Goal: Task Accomplishment & Management: Use online tool/utility

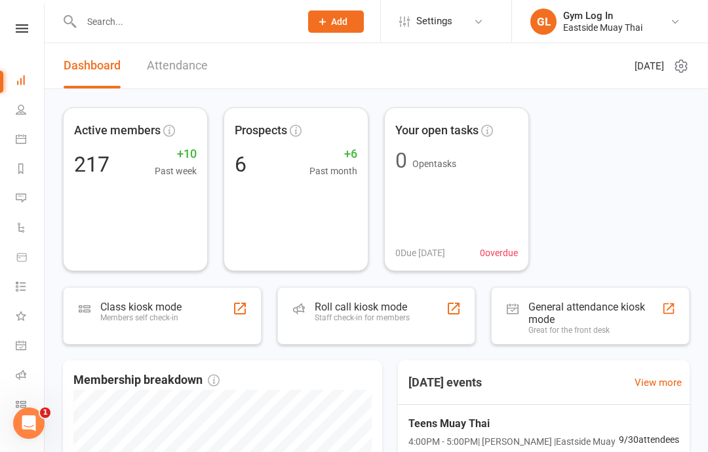
click at [180, 322] on div "Members self check-in" at bounding box center [140, 317] width 81 height 9
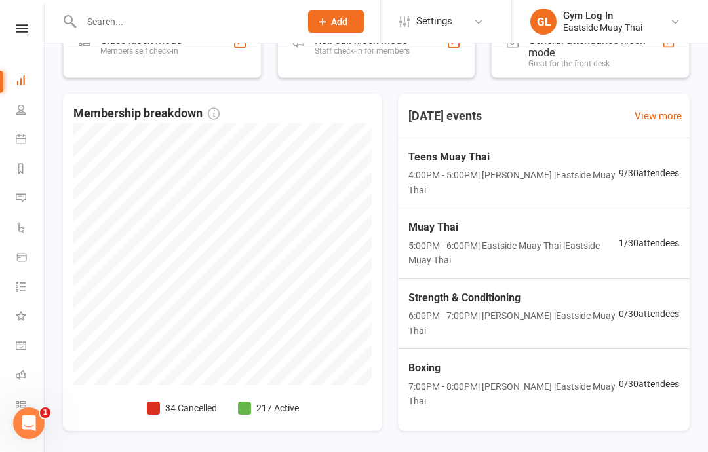
scroll to position [266, 0]
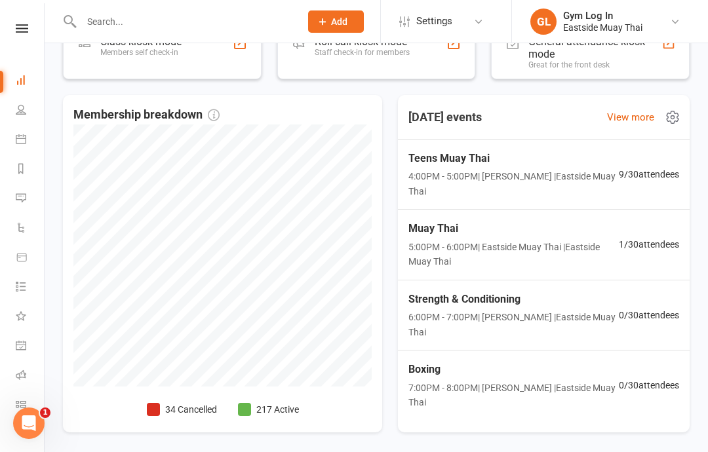
click at [508, 245] on span "5:00PM - 6:00PM | Eastside Muay Thai | Eastside Muay Thai" at bounding box center [514, 255] width 210 height 30
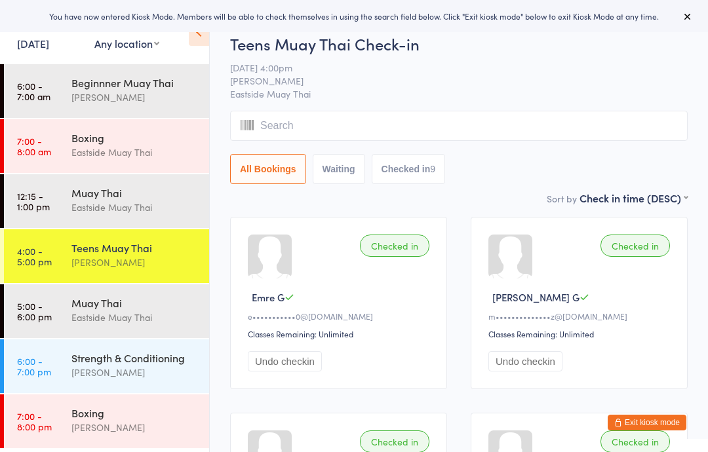
click at [127, 316] on div "Eastside Muay Thai" at bounding box center [134, 317] width 127 height 15
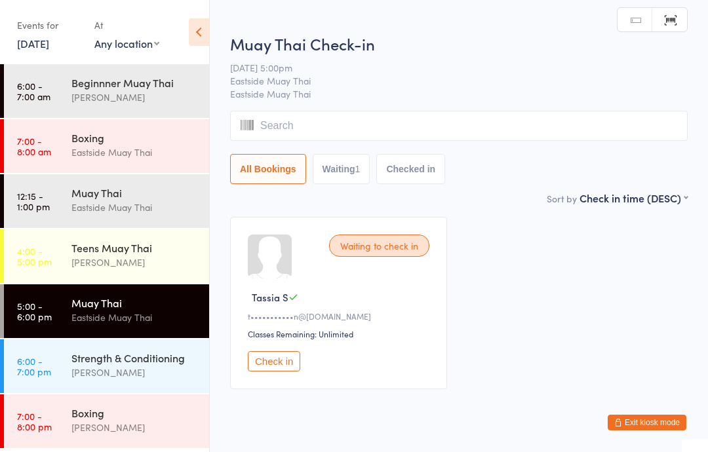
click at [333, 132] on input "search" at bounding box center [459, 126] width 458 height 30
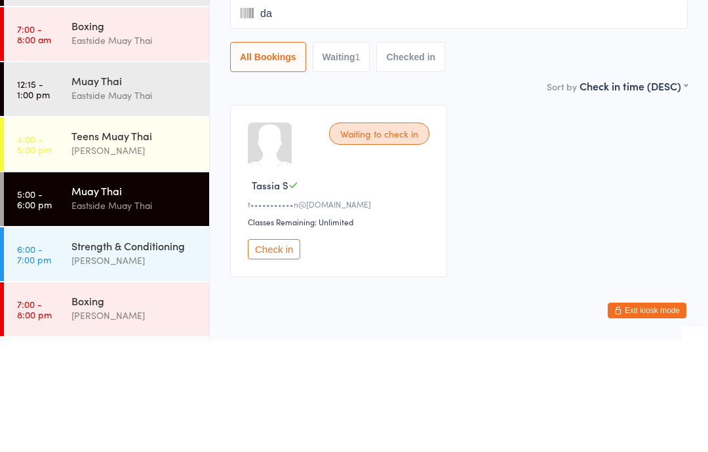
type input "[PERSON_NAME]"
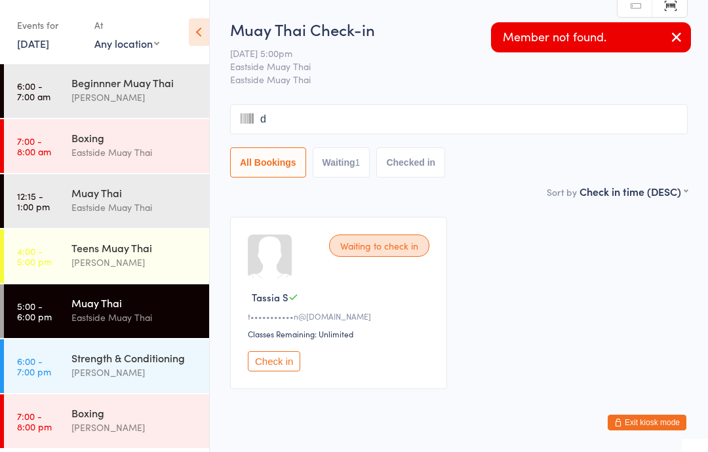
type input "da"
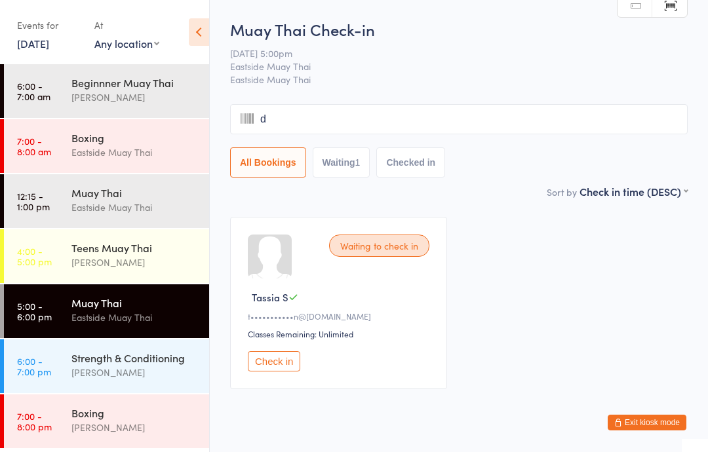
type input "da"
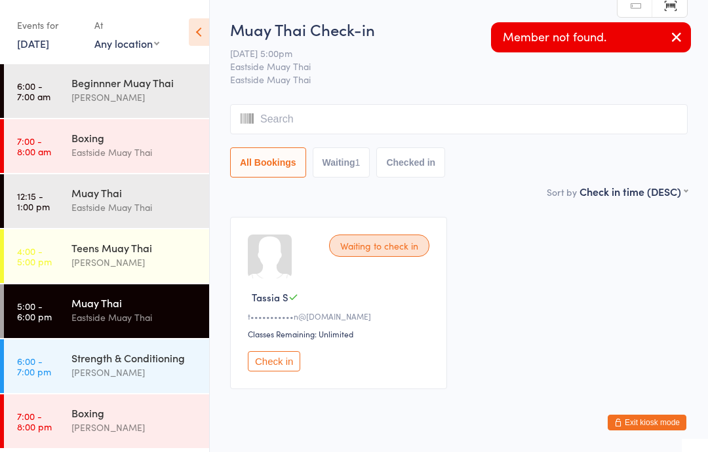
click at [200, 34] on icon at bounding box center [199, 32] width 20 height 28
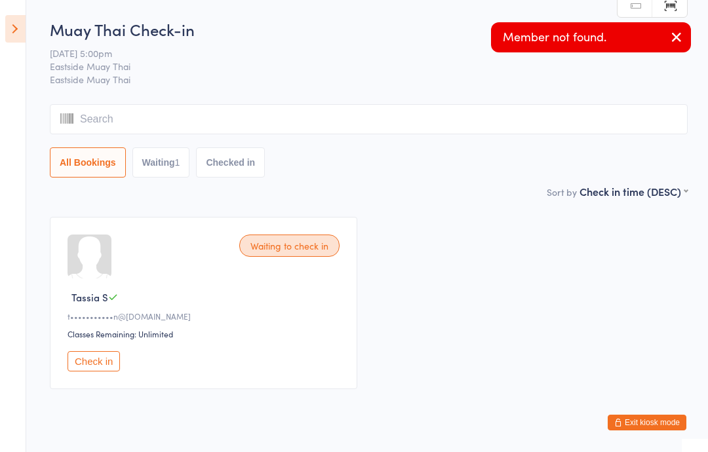
click at [292, 121] on input "search" at bounding box center [369, 119] width 638 height 30
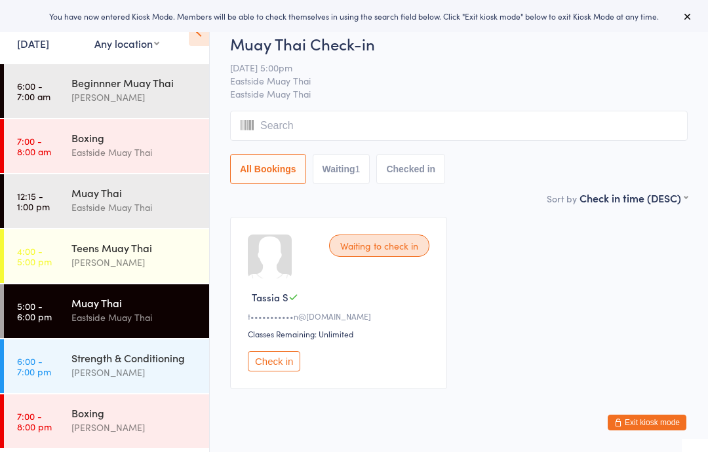
scroll to position [36, 0]
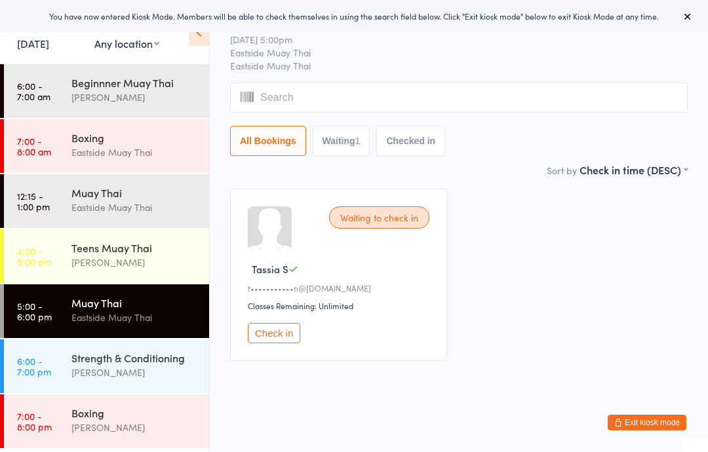
click at [386, 102] on input "search" at bounding box center [459, 98] width 458 height 30
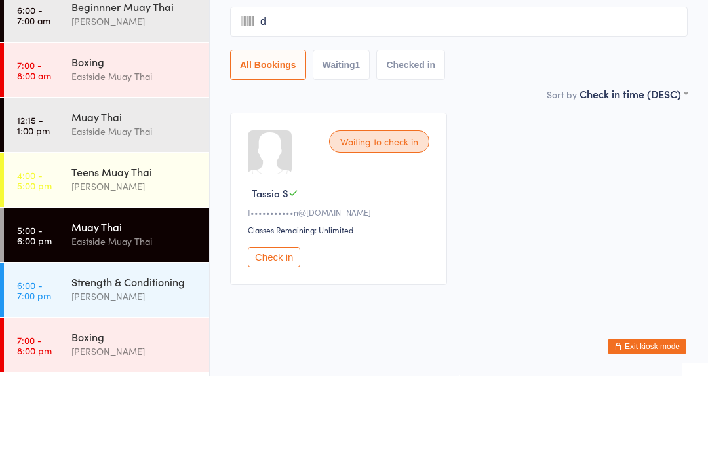
type input "da"
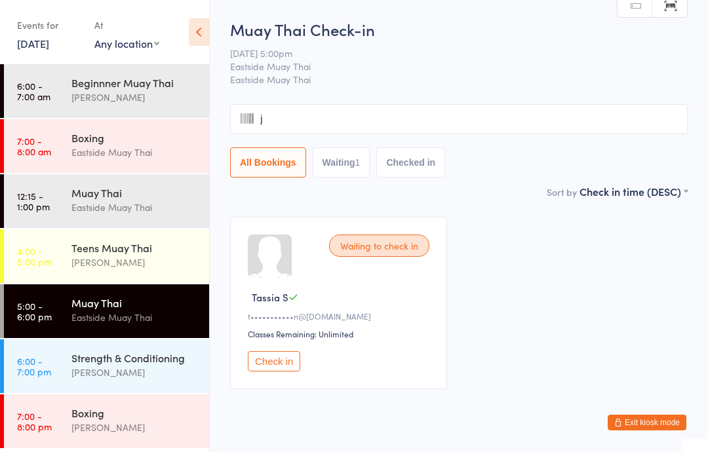
type input "jo"
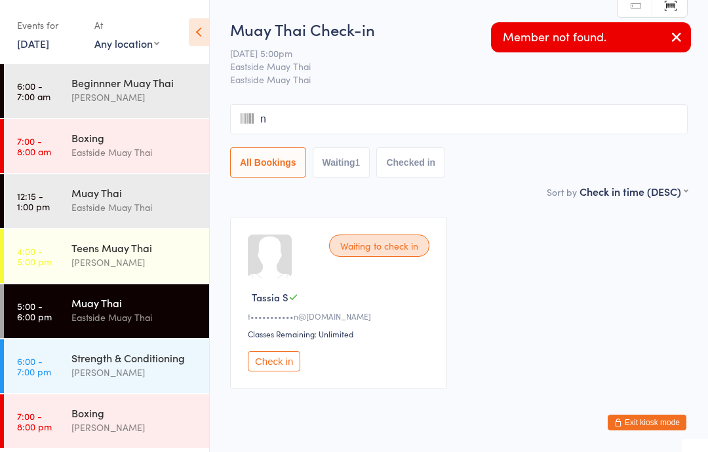
type input "na"
type input "jo"
type input "n"
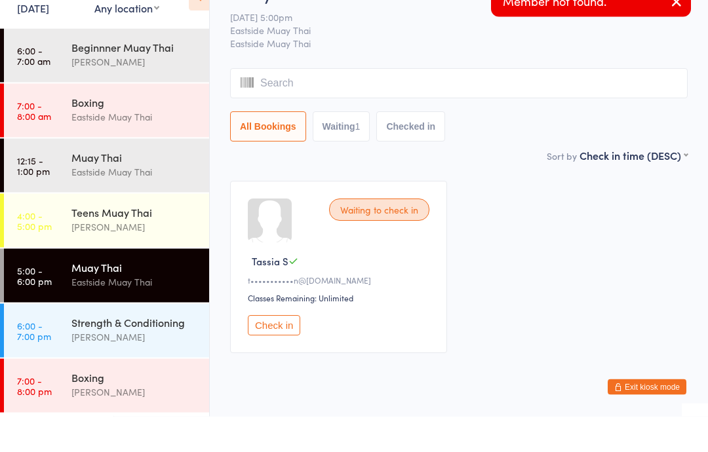
type input "j"
type input "o"
type input "jon"
type input "a"
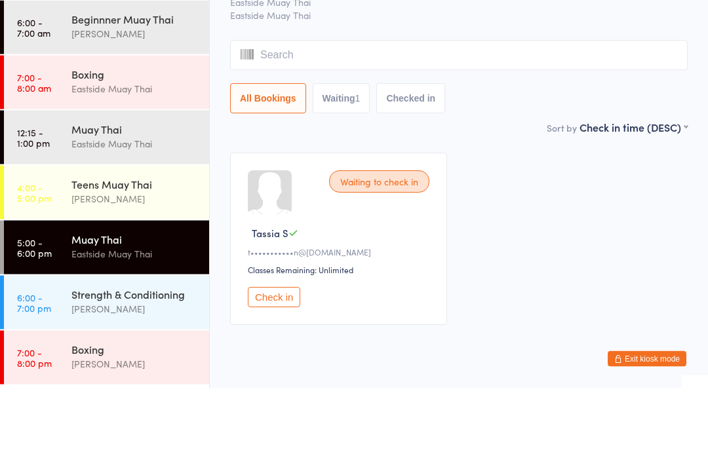
click at [165, 186] on div "Muay Thai" at bounding box center [134, 193] width 127 height 14
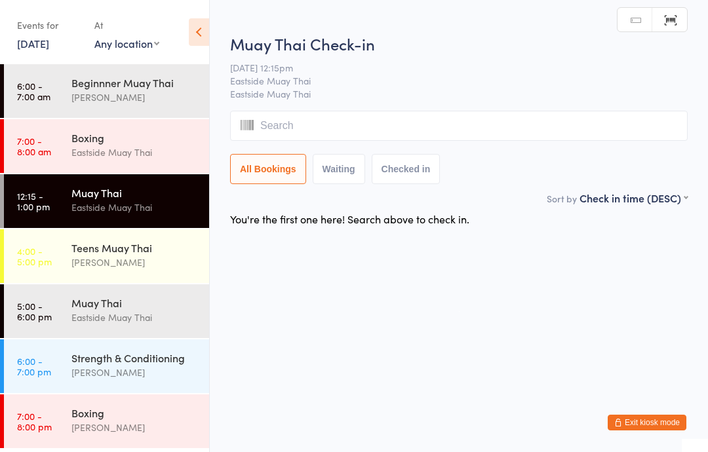
click at [424, 114] on input "search" at bounding box center [459, 126] width 458 height 30
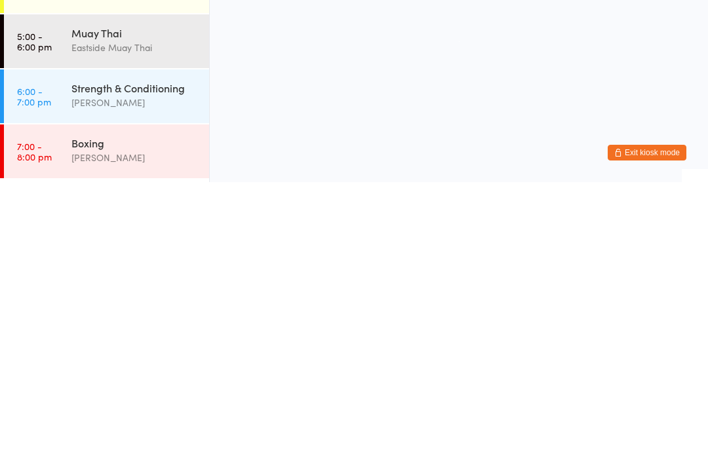
click at [150, 285] on div "Muay Thai Eastside Muay Thai" at bounding box center [140, 311] width 138 height 52
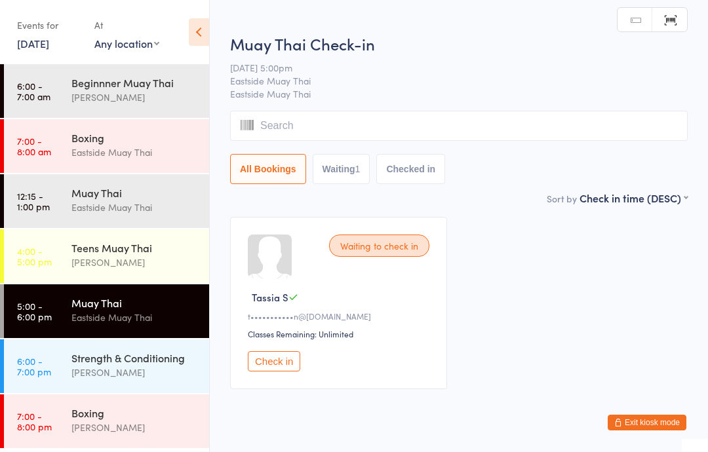
click at [490, 119] on input "search" at bounding box center [459, 126] width 458 height 30
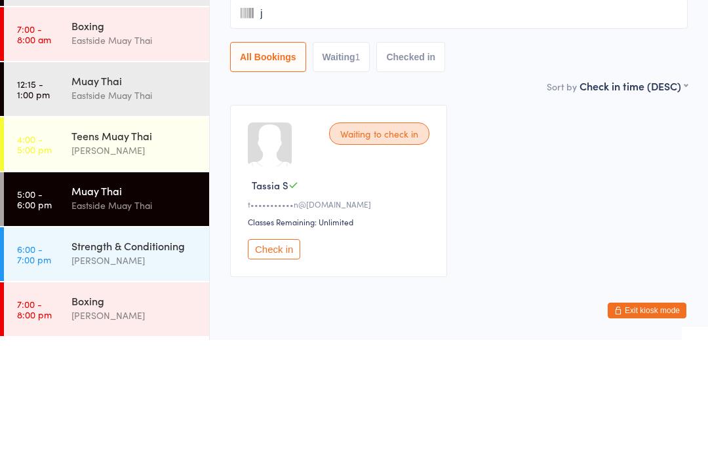
type input "jo"
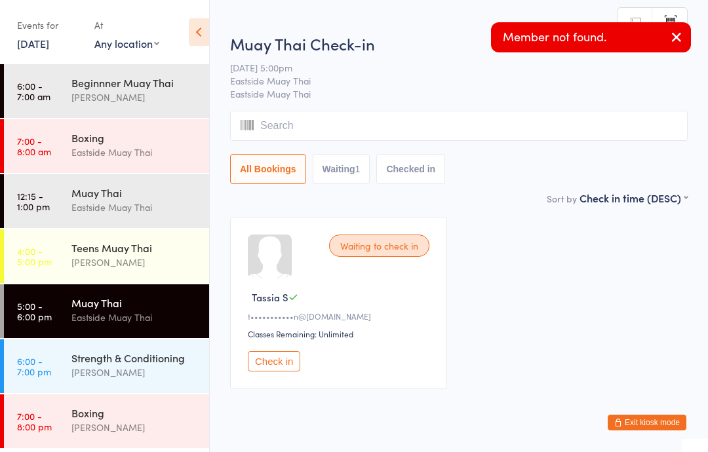
type input "n"
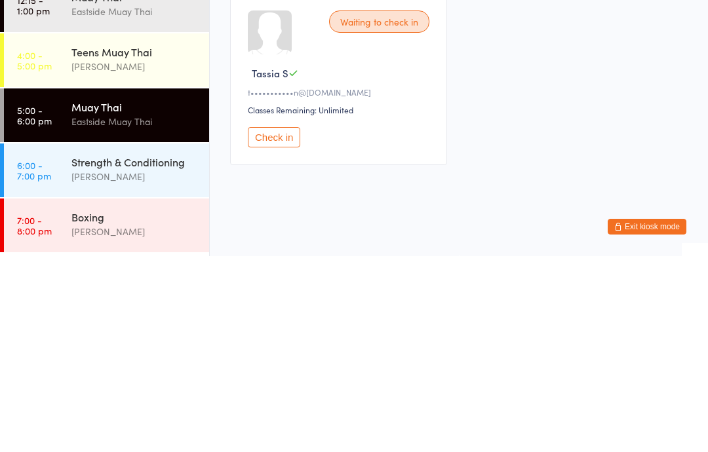
scroll to position [35, 0]
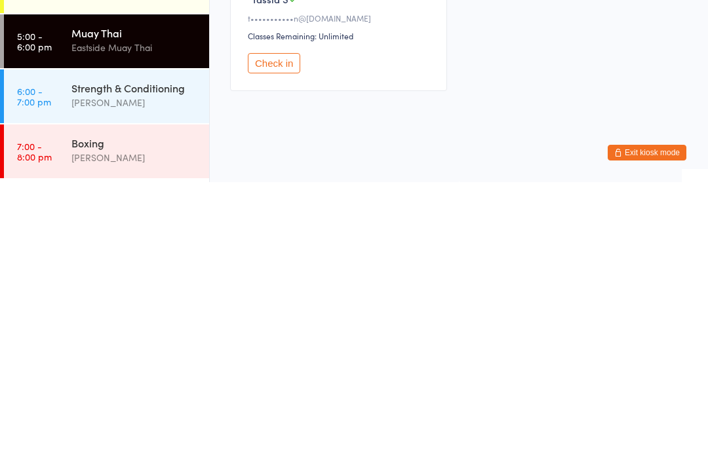
click at [141, 296] on div "Muay Thai" at bounding box center [134, 303] width 127 height 14
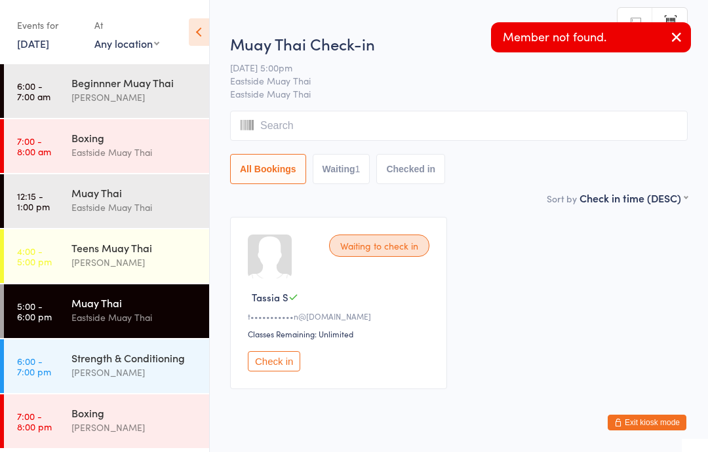
click at [491, 127] on input "search" at bounding box center [459, 126] width 458 height 30
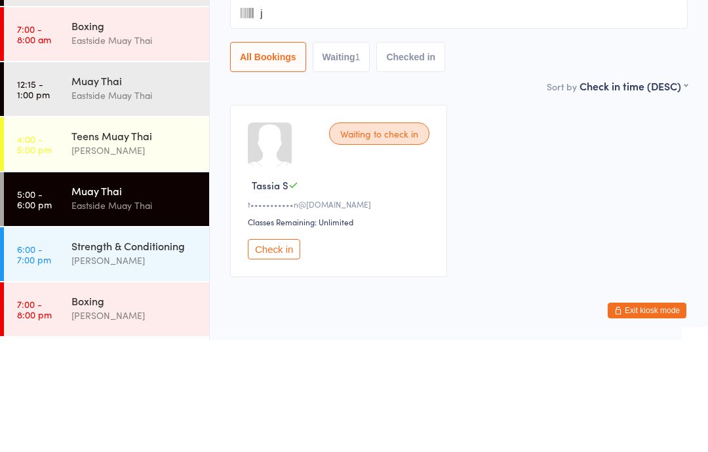
type input "jo"
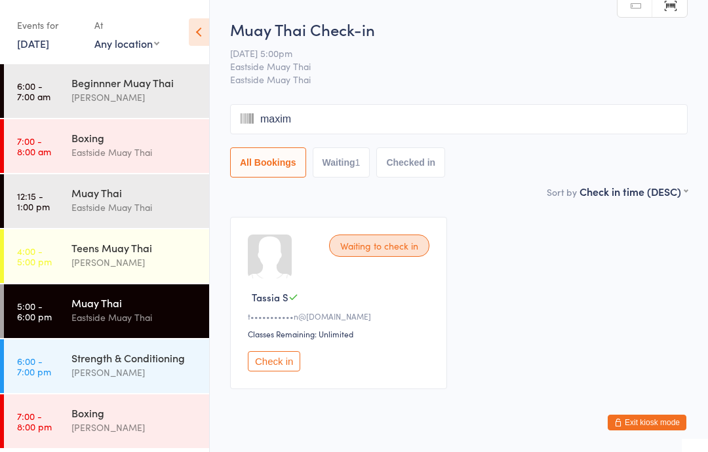
type input "maximo"
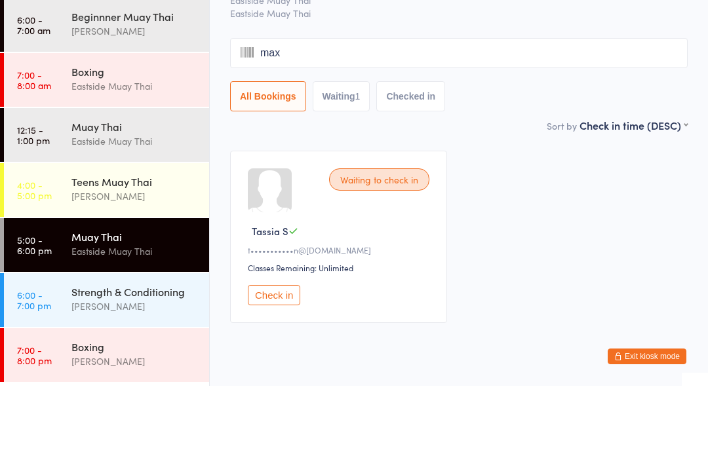
type input "maxi"
type input "maximo"
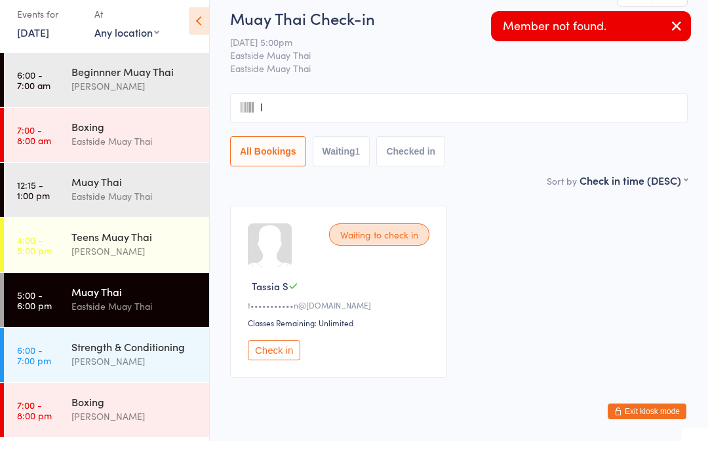
type input "le"
type input "v"
type input "l"
type input "ev"
type input "i"
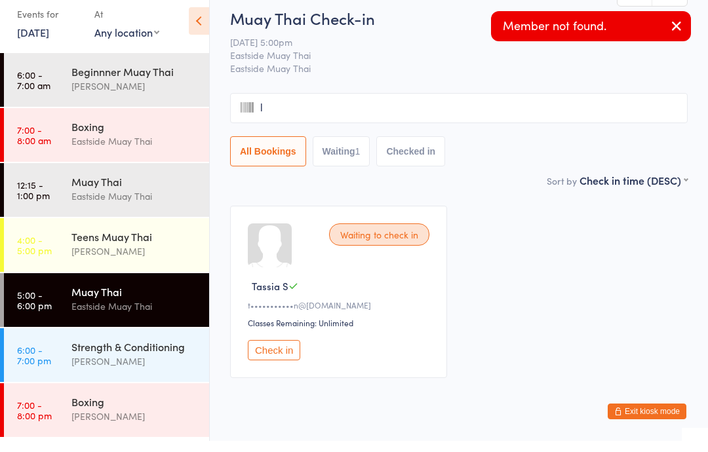
type input "le"
type input "v"
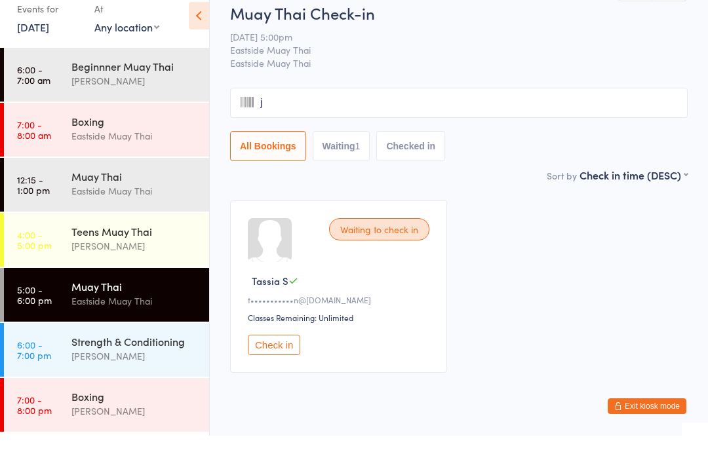
type input "jo"
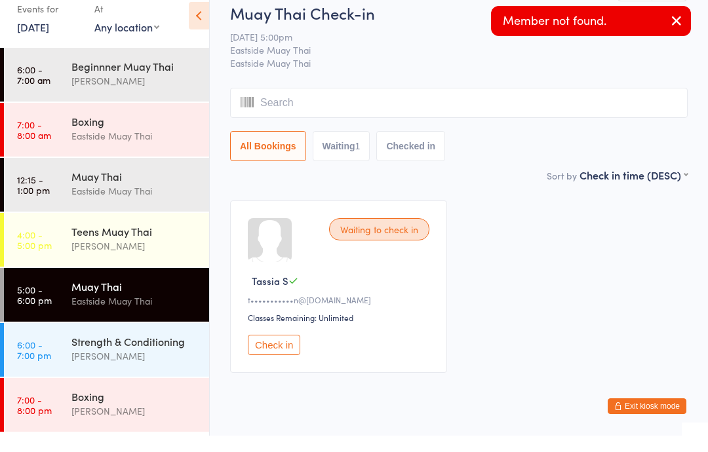
type input "r"
type input "da"
type input "n"
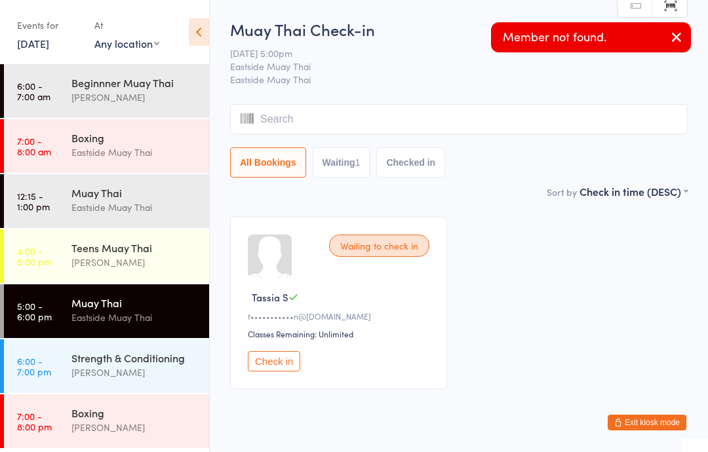
type input "j"
type input "or"
type input "d"
type input "se"
type input "g"
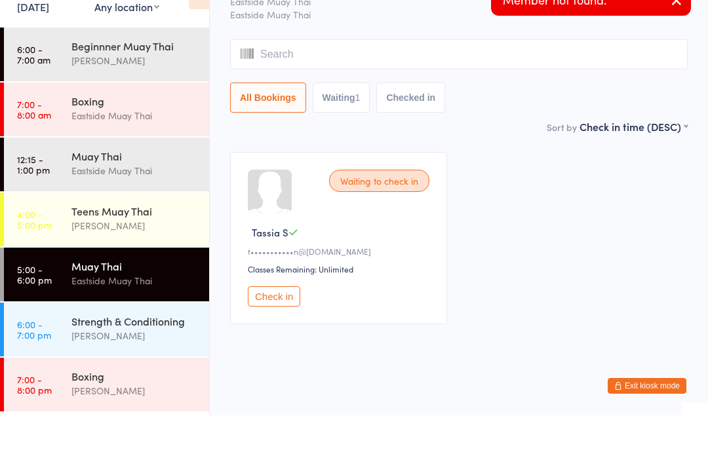
scroll to position [36, 0]
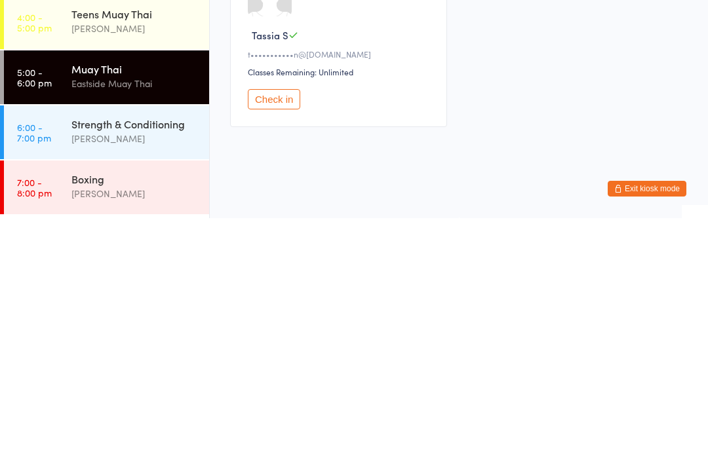
click at [157, 310] on div "Eastside Muay Thai" at bounding box center [134, 317] width 127 height 15
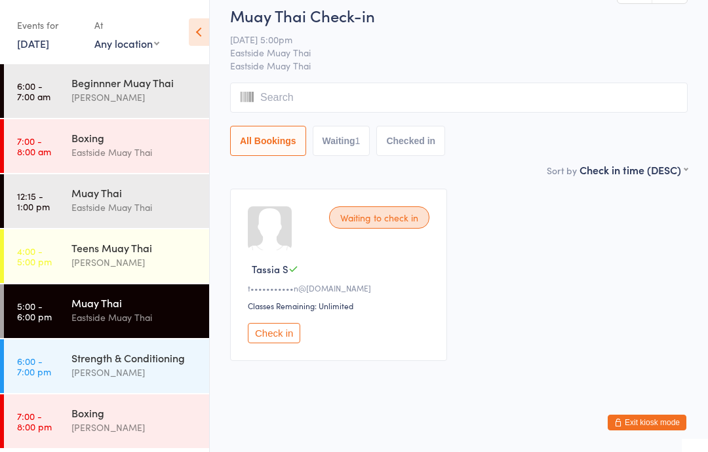
click at [434, 92] on input "search" at bounding box center [459, 98] width 458 height 30
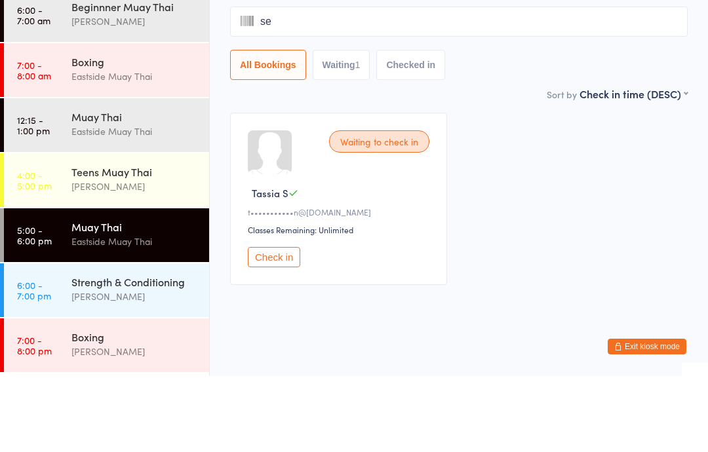
type input "seg"
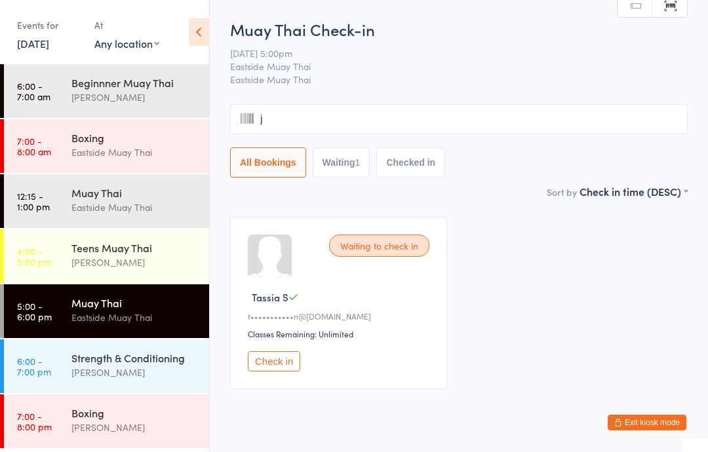
type input "ji"
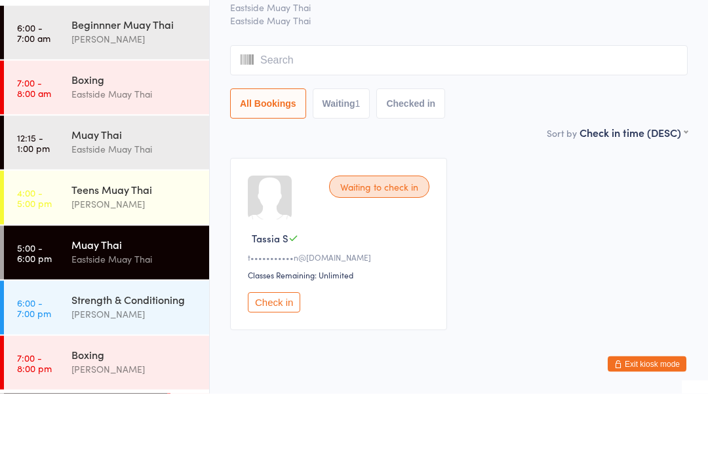
click at [343, 148] on button "Waiting 1" at bounding box center [342, 163] width 58 height 30
select select "0"
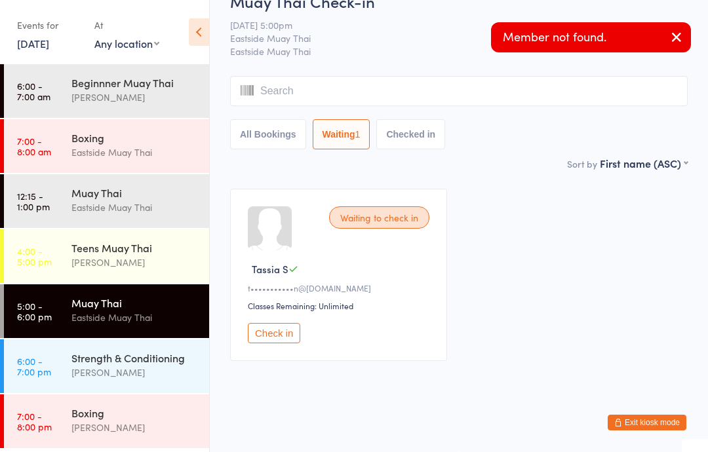
click at [404, 85] on input "search" at bounding box center [459, 91] width 458 height 30
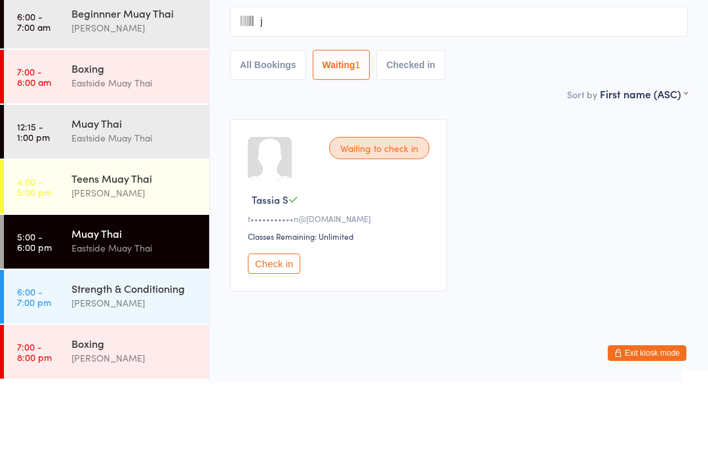
type input "jo"
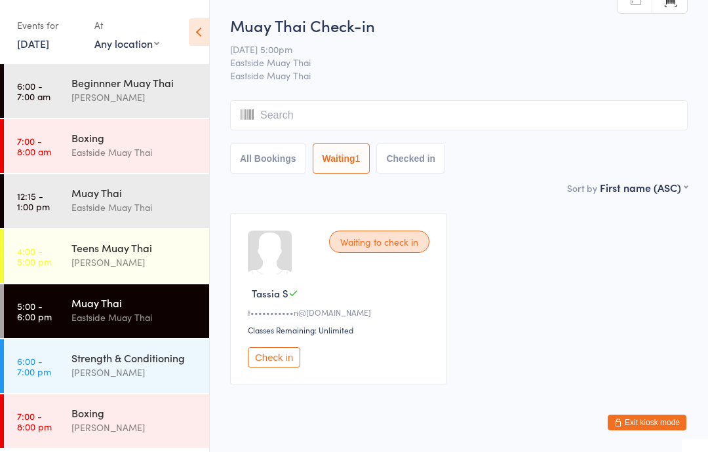
scroll to position [0, 0]
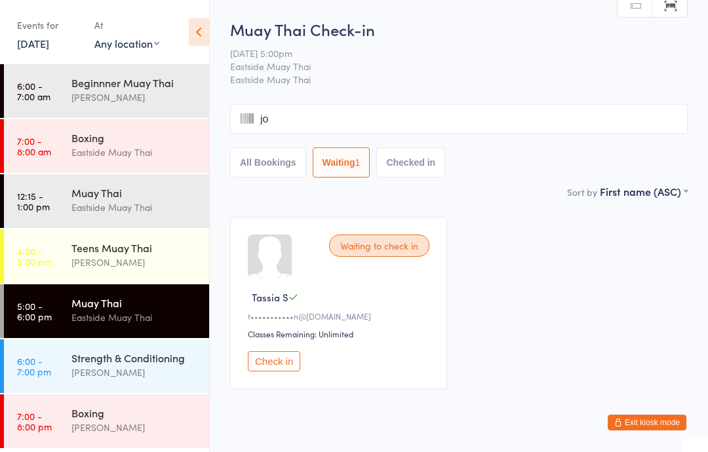
type input "joh"
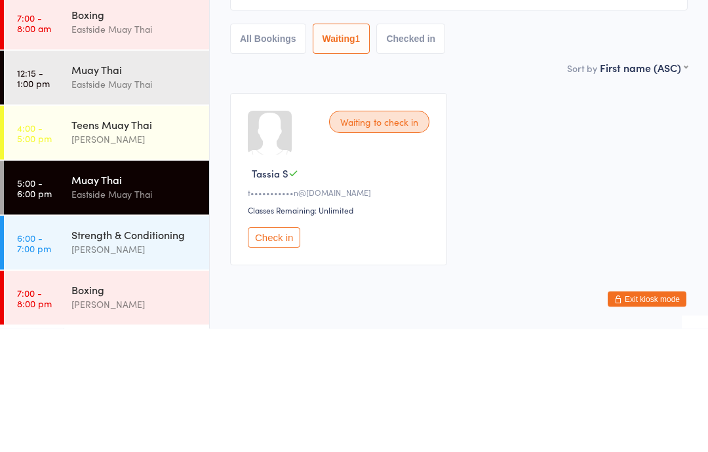
click at [287, 148] on button "All Bookings" at bounding box center [268, 163] width 76 height 30
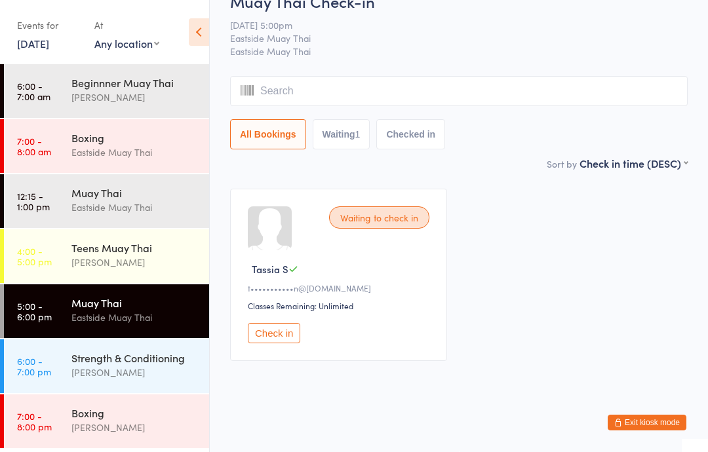
click at [486, 87] on input "search" at bounding box center [459, 91] width 458 height 30
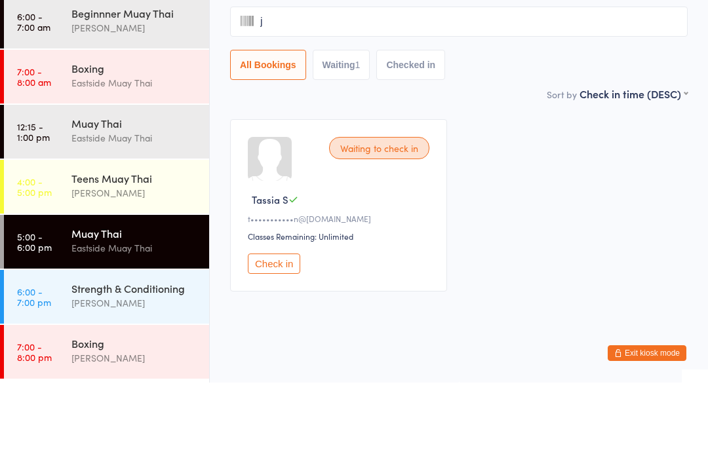
type input "jo"
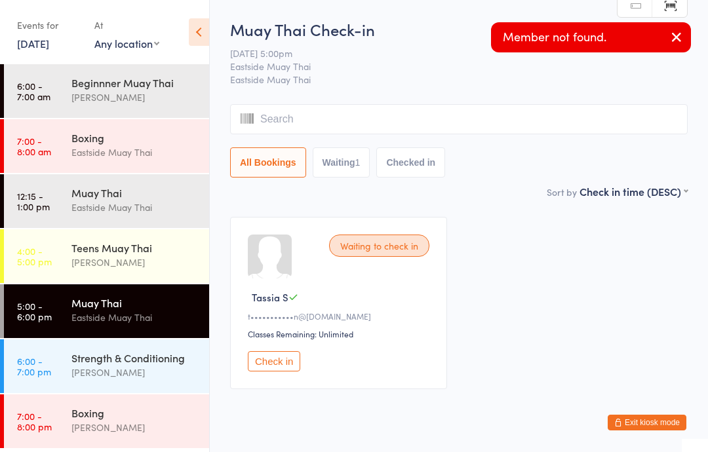
type input "h"
type input "joha"
type input "nn"
type input "a"
type input "jo"
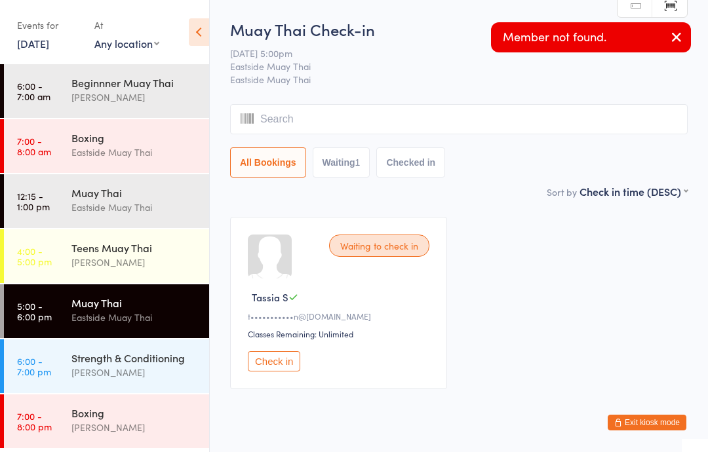
click at [416, 161] on button "Checked in" at bounding box center [410, 163] width 69 height 30
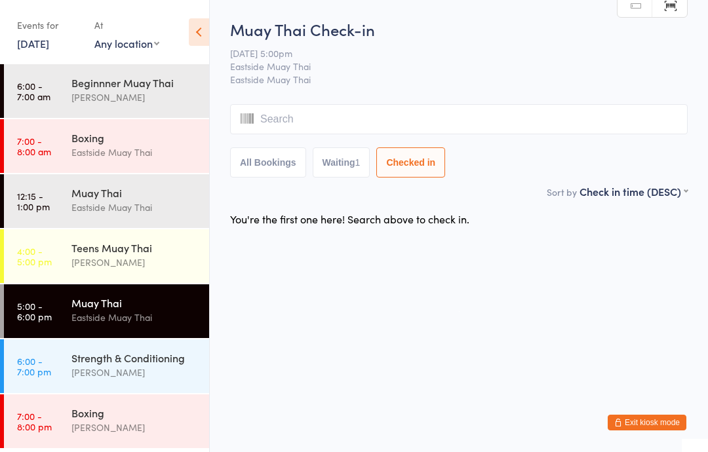
click at [410, 117] on input "search" at bounding box center [459, 119] width 458 height 30
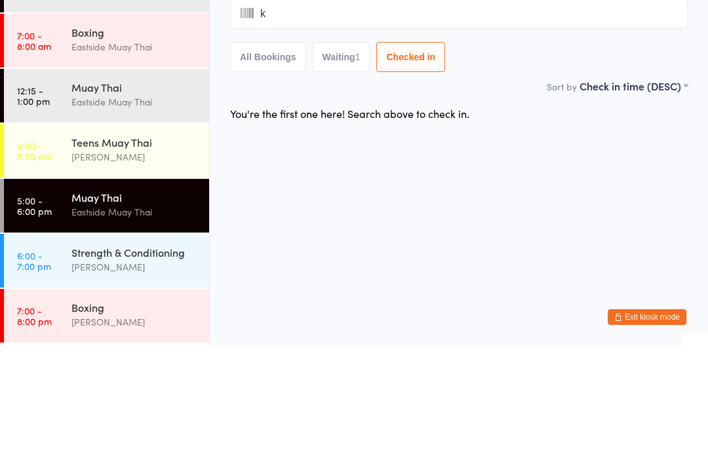
type input "kr"
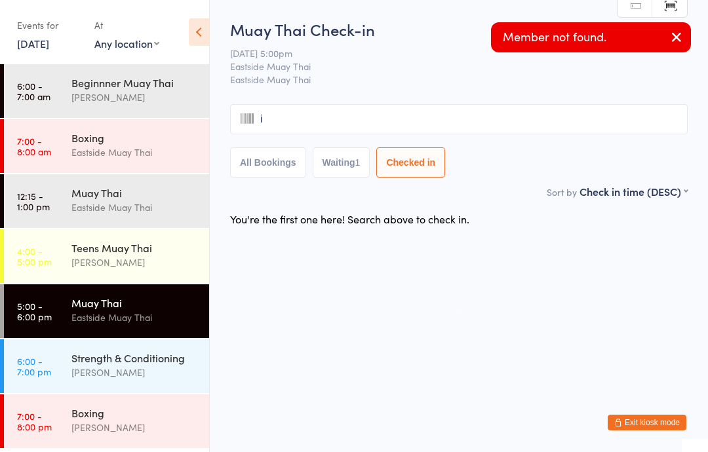
type input "is"
type input "kr"
type input "i"
type input "s"
type input "kr"
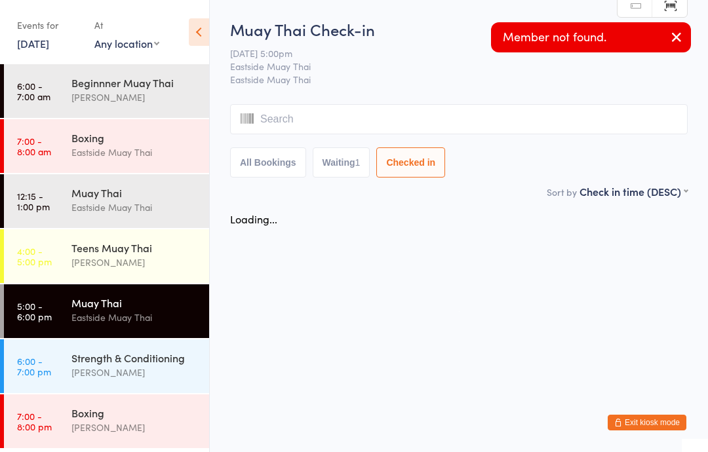
type input "i"
type input "s"
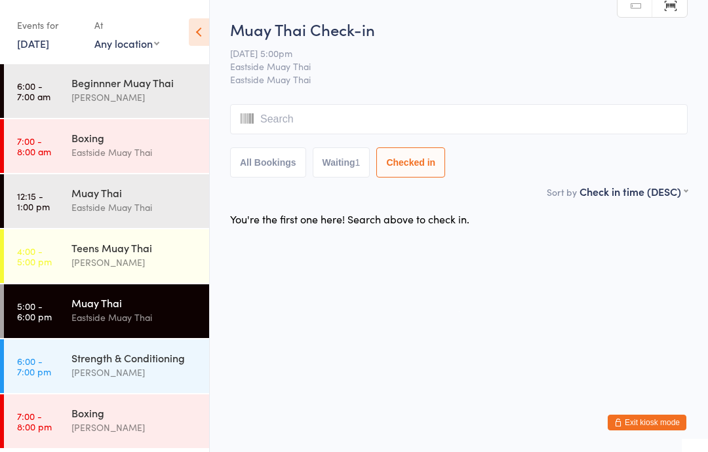
click at [375, 123] on input "search" at bounding box center [459, 119] width 458 height 30
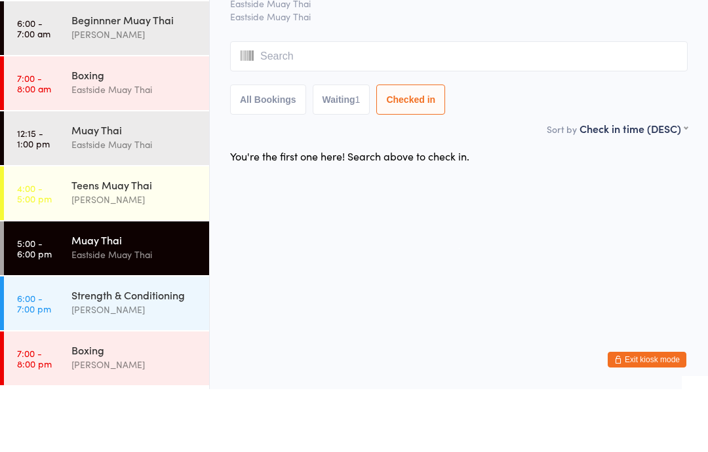
click at [449, 104] on input "search" at bounding box center [459, 119] width 458 height 30
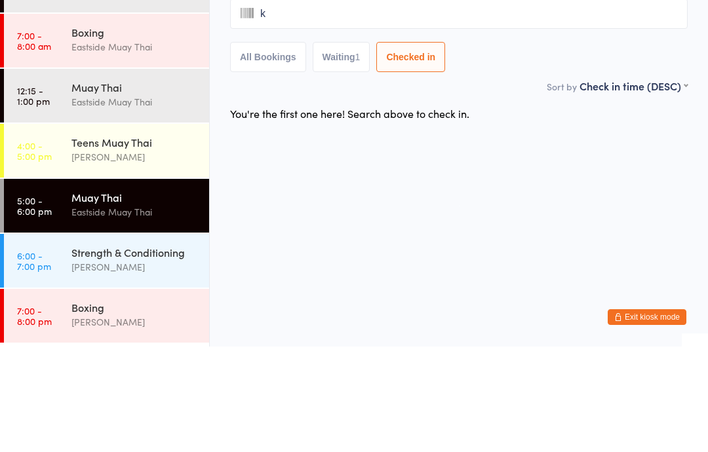
type input "kr"
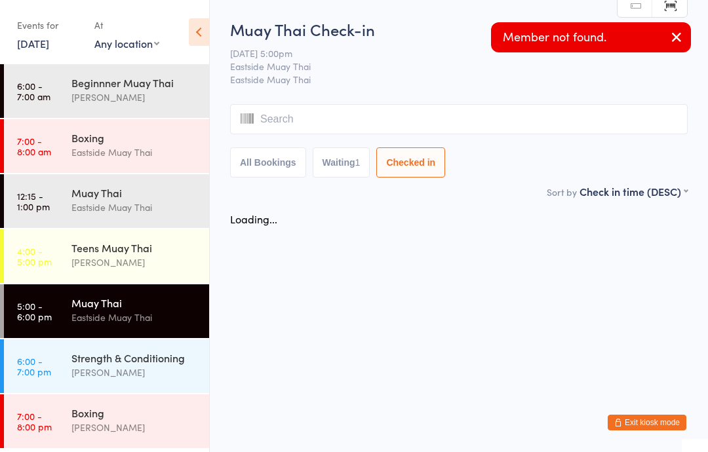
type input "i"
type input "s"
click at [278, 170] on button "All Bookings" at bounding box center [268, 163] width 76 height 30
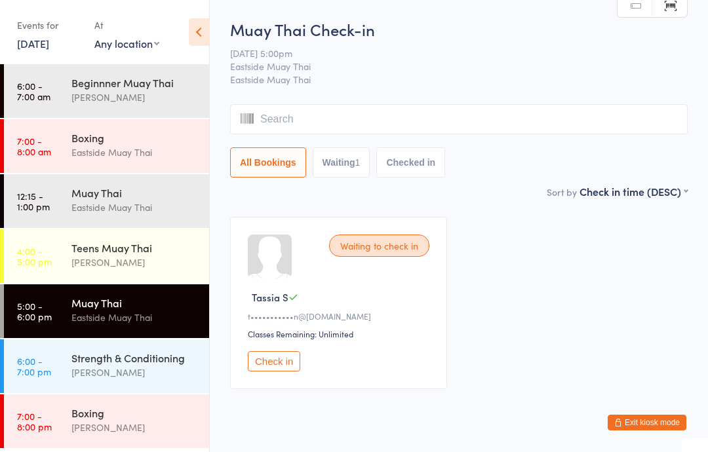
click at [426, 157] on button "Checked in" at bounding box center [410, 163] width 69 height 30
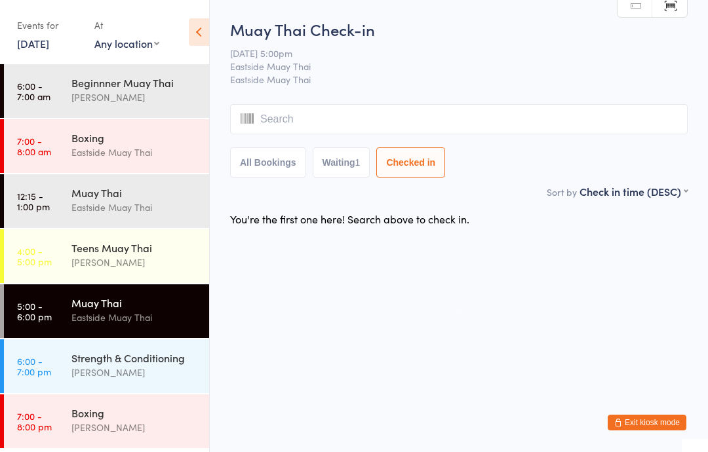
click at [144, 310] on div "Muay Thai" at bounding box center [134, 303] width 127 height 14
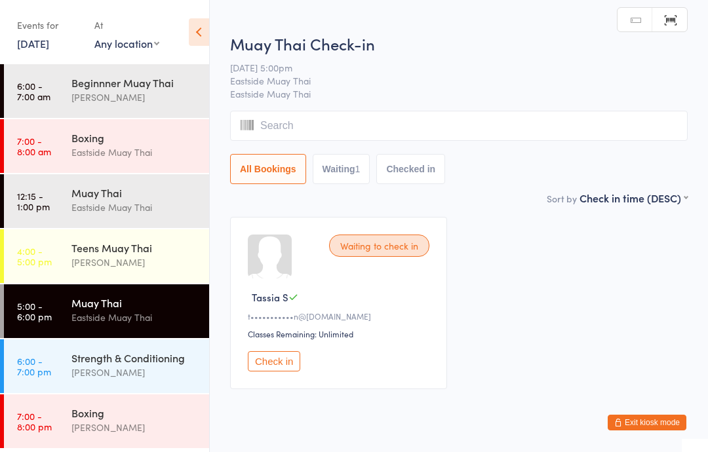
click at [472, 116] on input "search" at bounding box center [459, 126] width 458 height 30
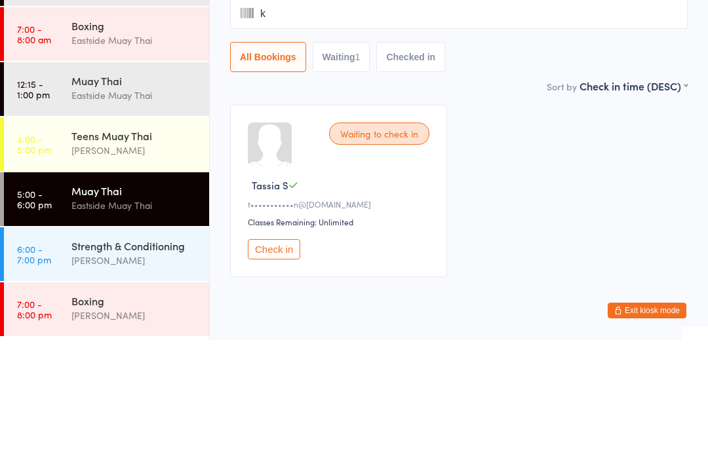
type input "kr"
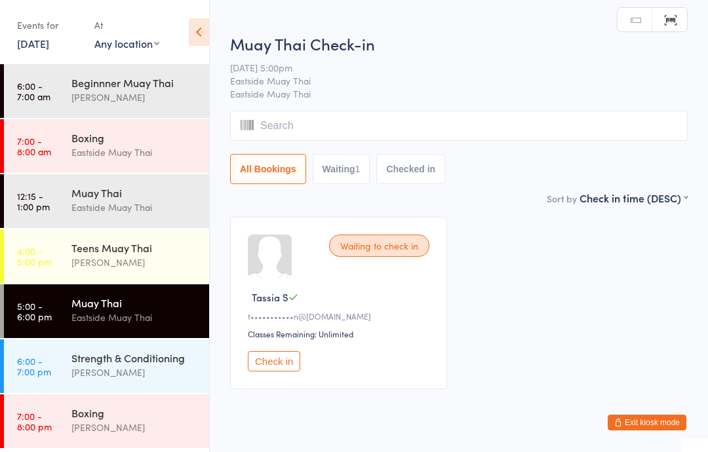
type input "i"
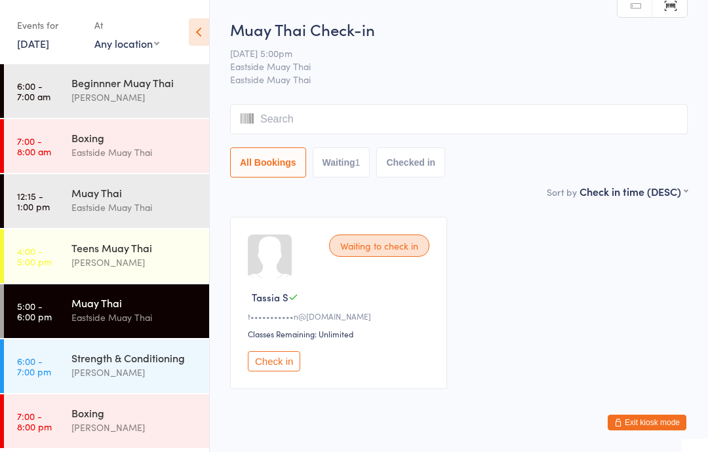
type input "a"
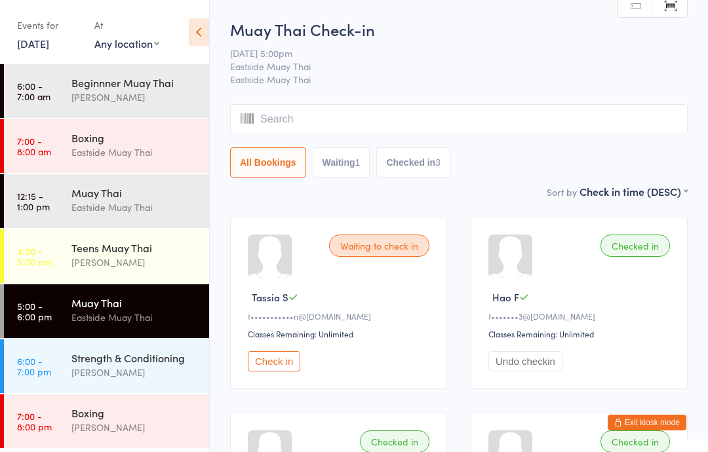
click at [706, 71] on ui-view "Muay Thai Check-in 11 Sep 5:00pm Eastside Muay Thai Eastside Muay Thai Manual s…" at bounding box center [459, 307] width 498 height 579
